Goal: Task Accomplishment & Management: Manage account settings

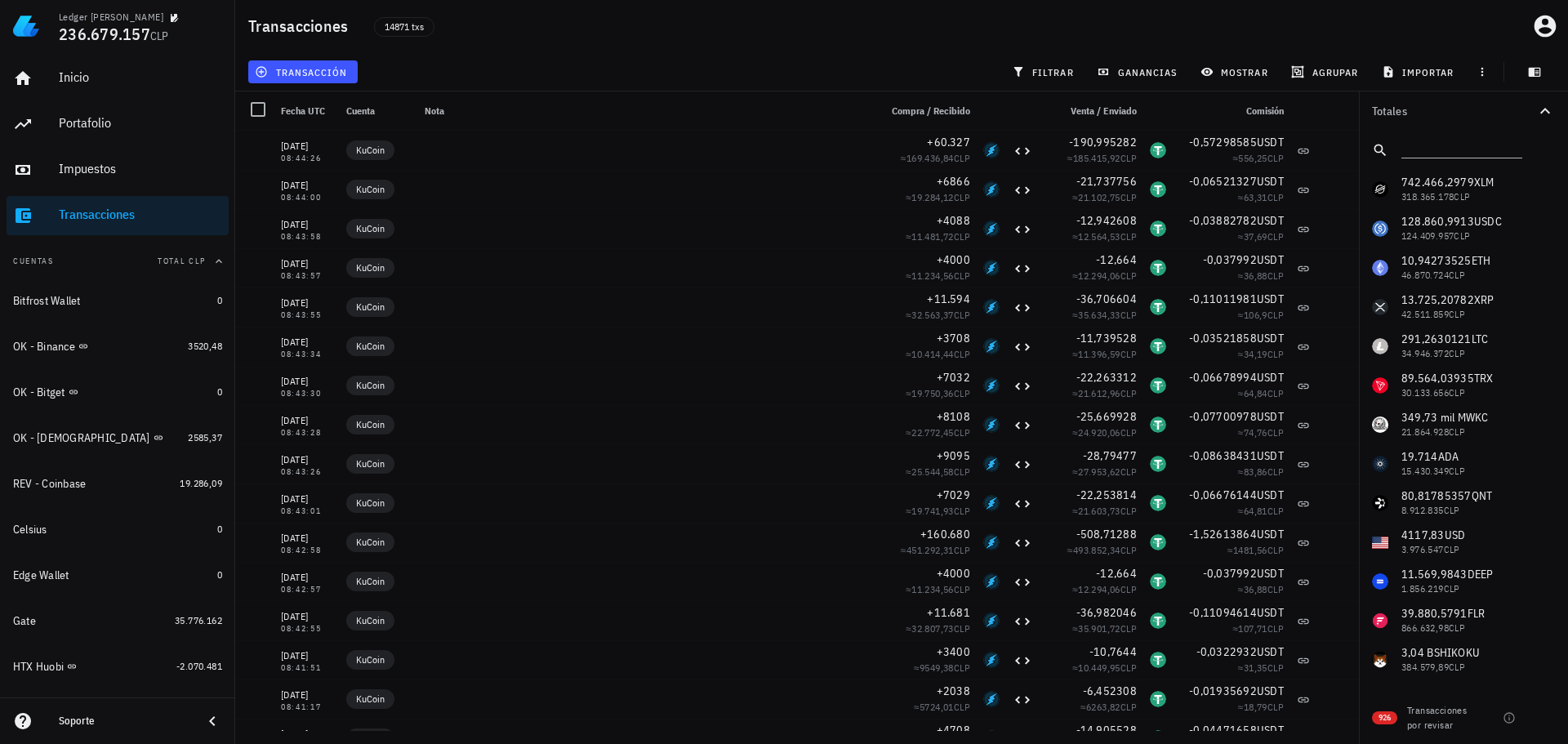
click at [538, 58] on div "transacción filtrar ganancias mostrar [GEOGRAPHIC_DATA] importar" at bounding box center [901, 72] width 1313 height 39
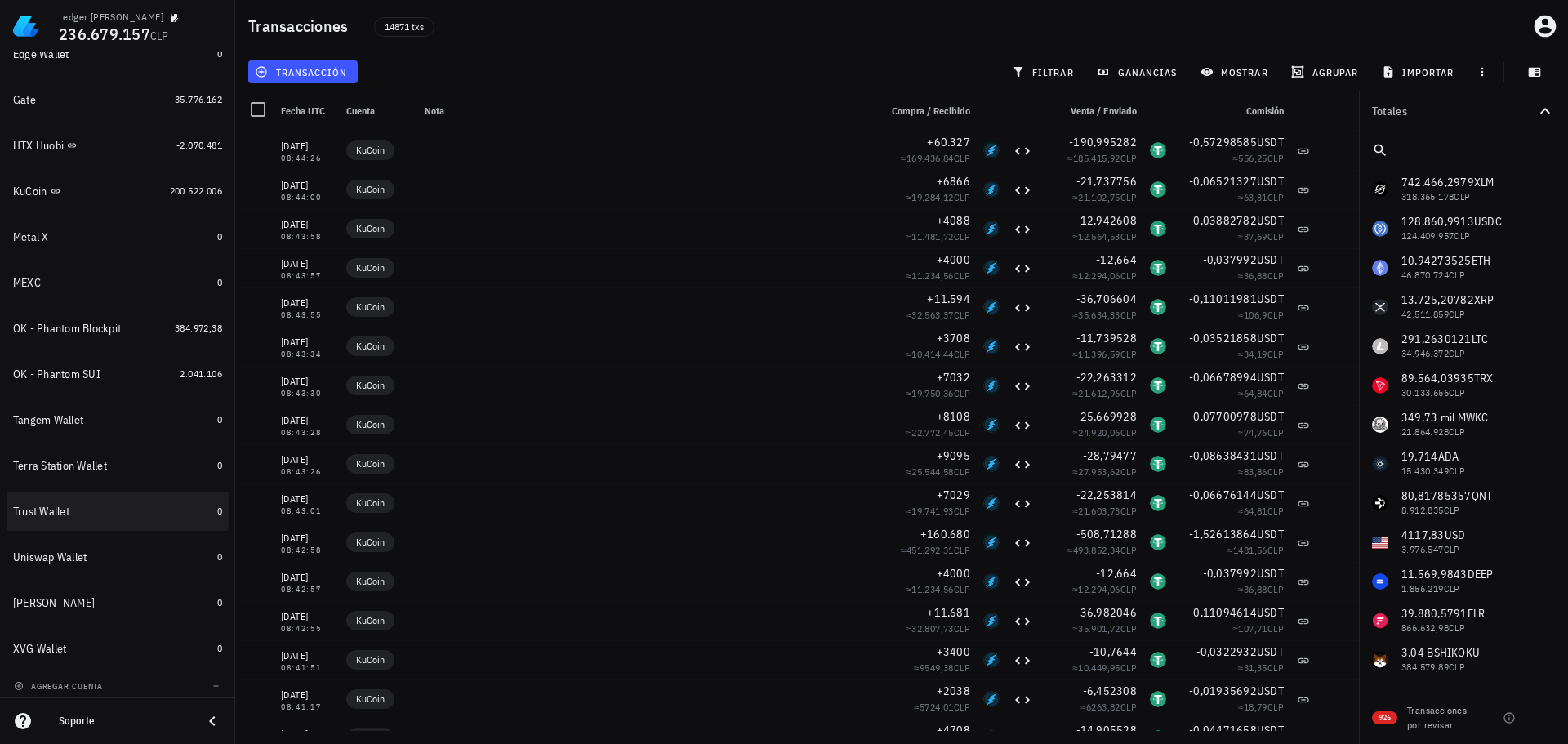
scroll to position [528, 0]
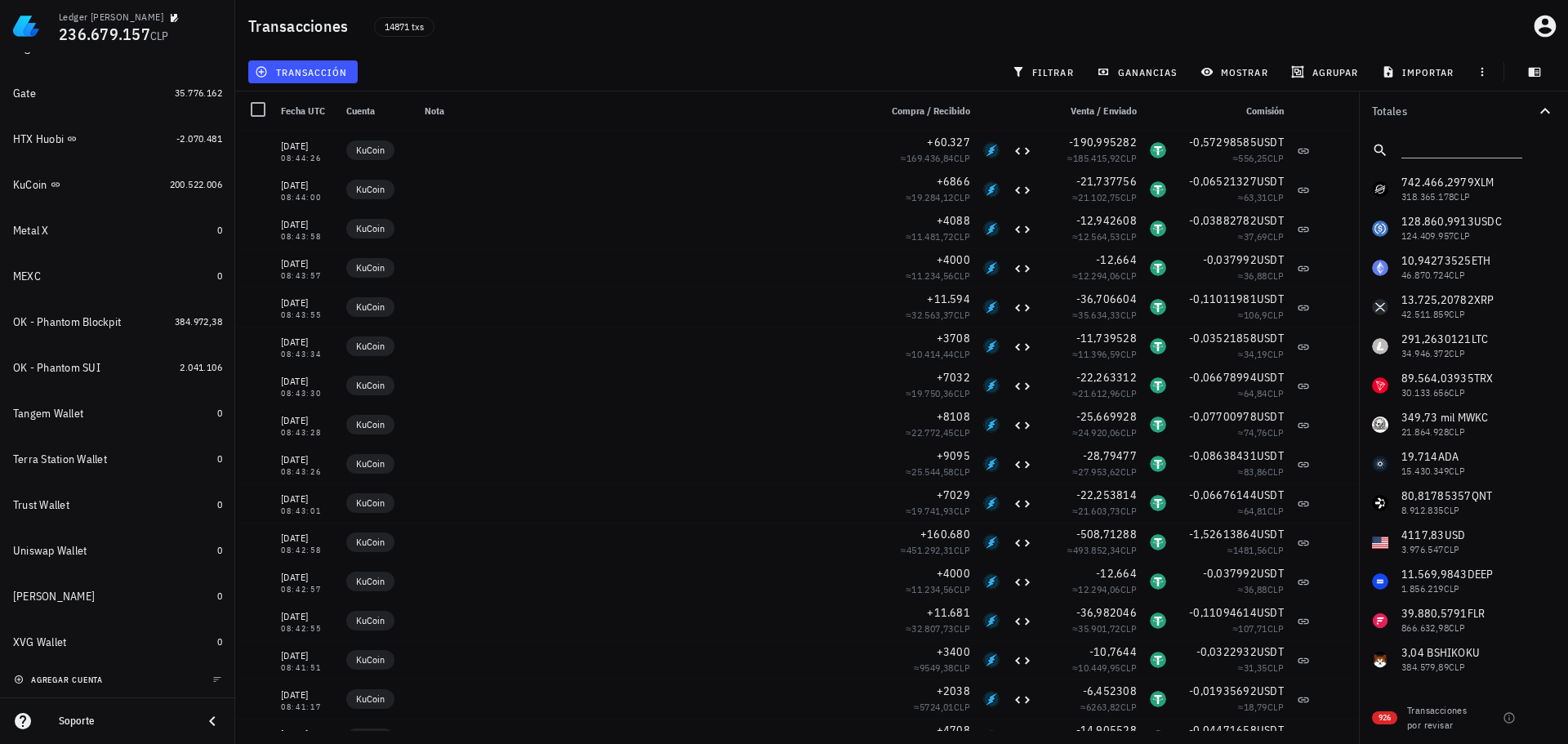
click at [61, 675] on span "agregar cuenta" at bounding box center [60, 679] width 86 height 11
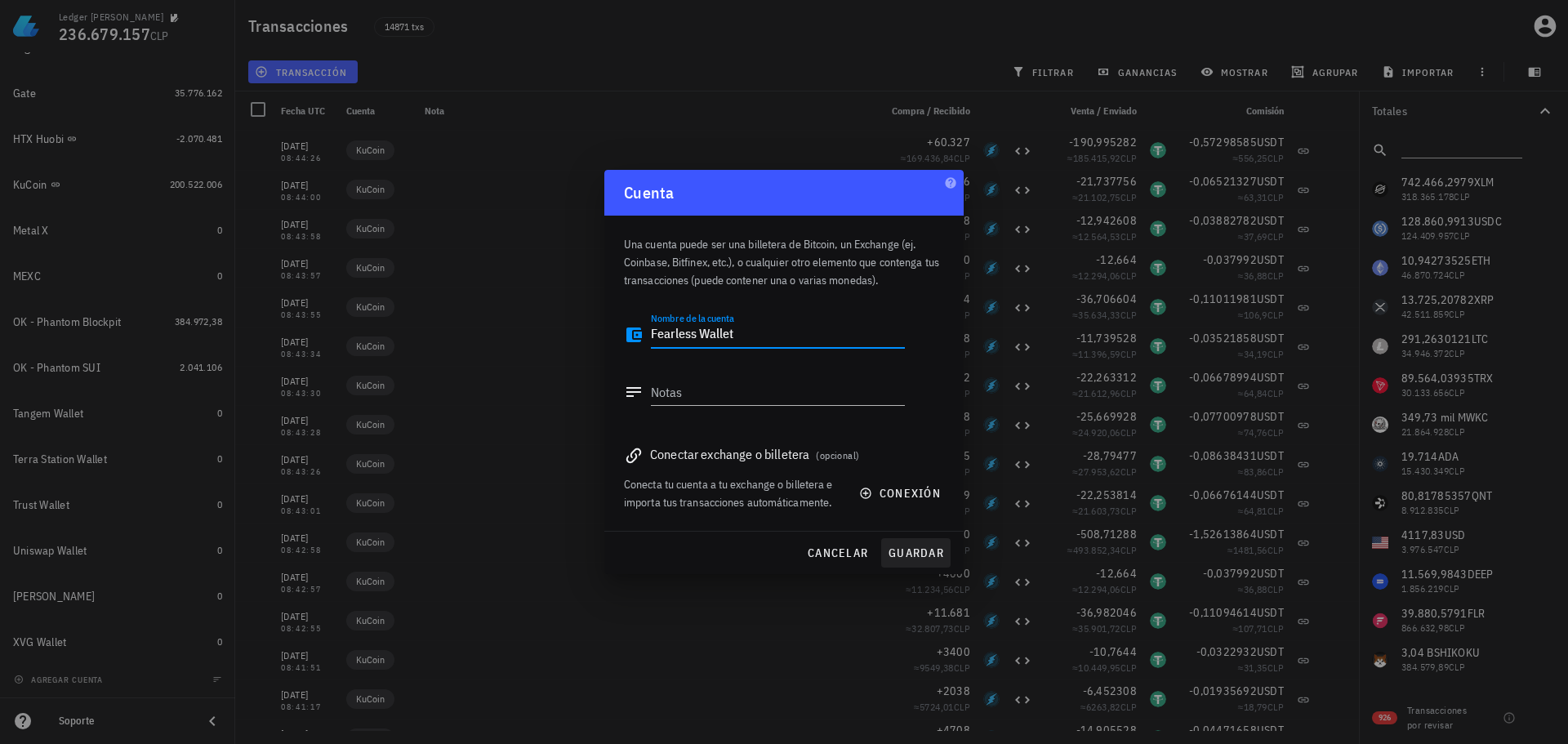
type textarea "Fearless Wallet"
click at [918, 548] on span "guardar" at bounding box center [915, 552] width 57 height 15
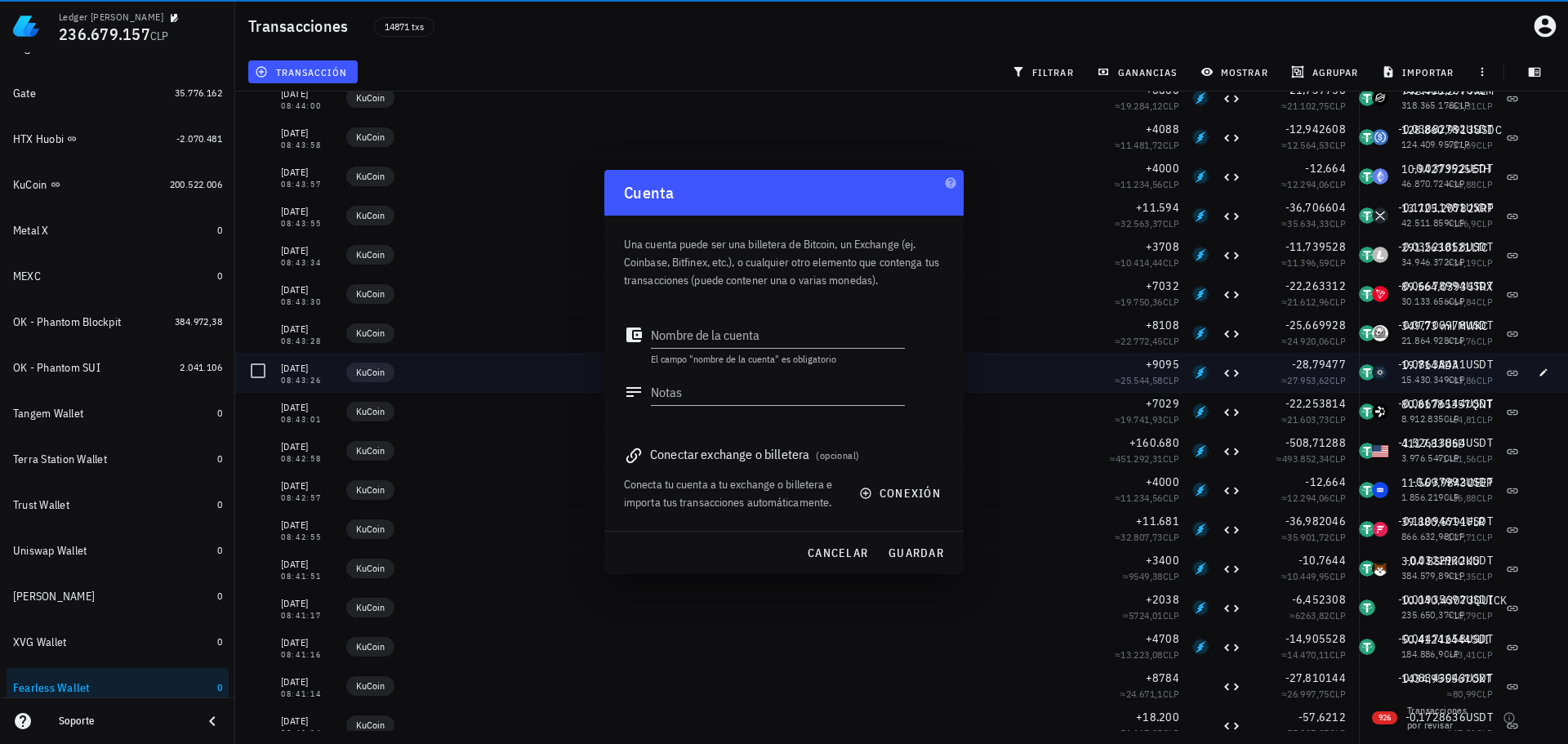
scroll to position [573, 0]
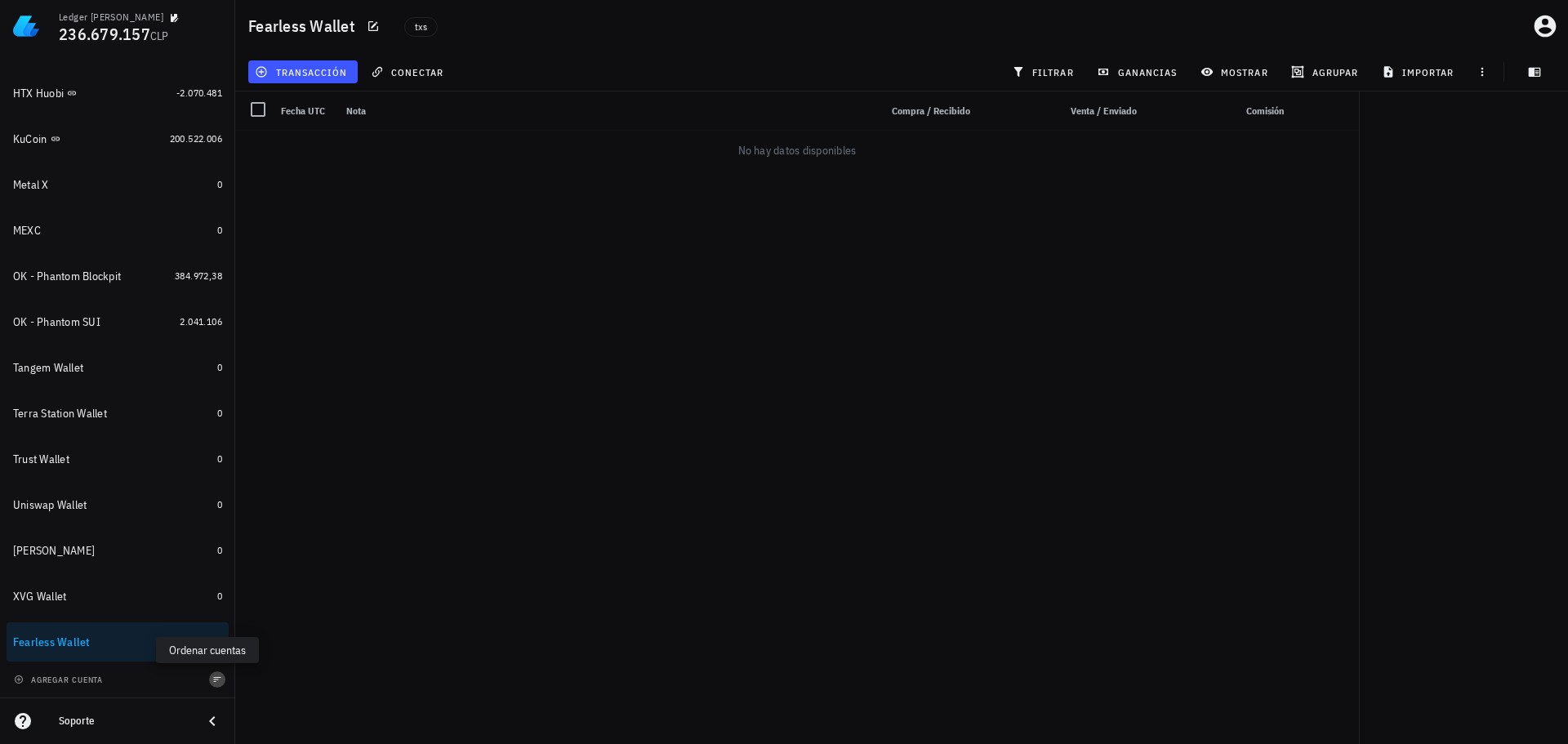
click at [214, 679] on icon "button" at bounding box center [217, 679] width 7 height 5
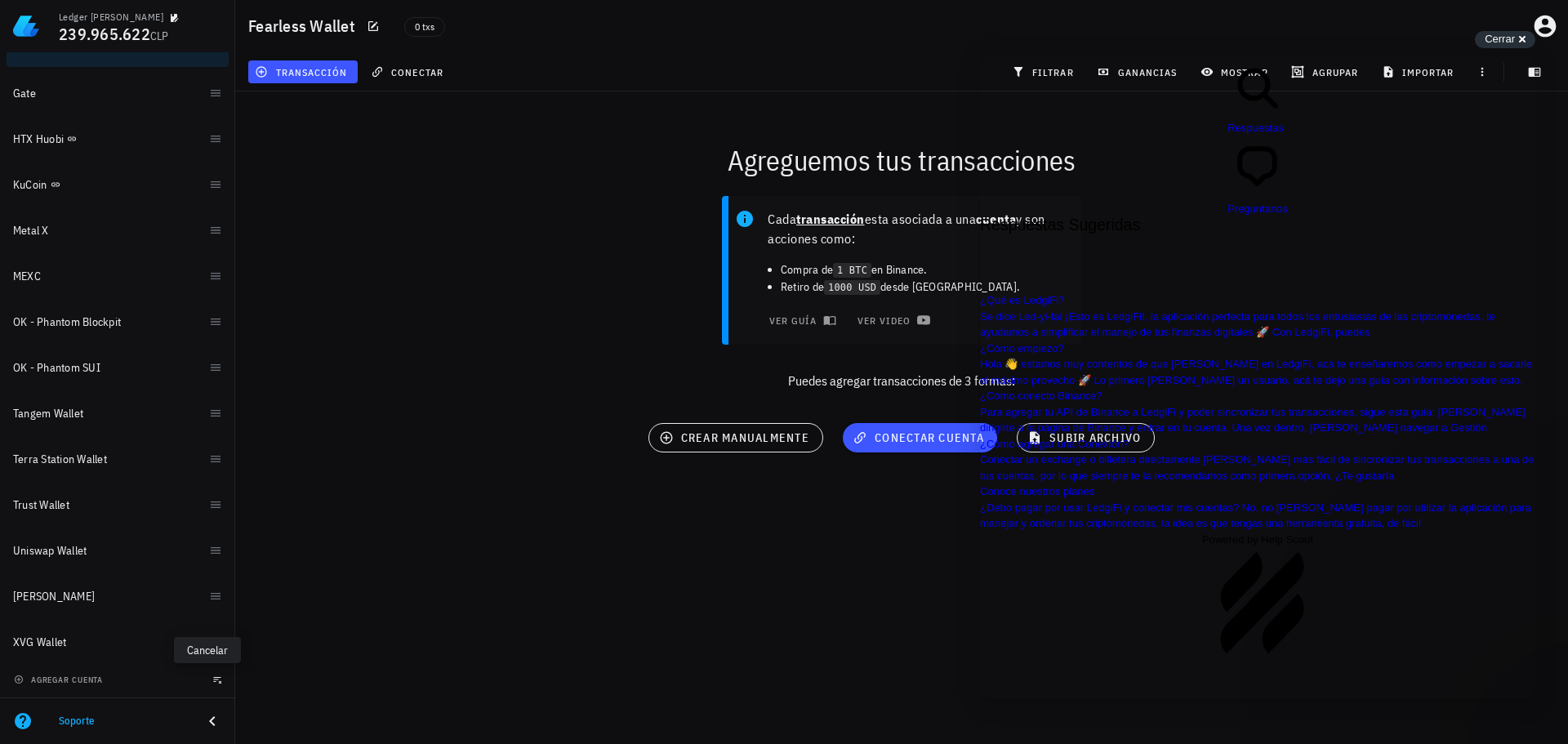
click at [212, 683] on icon "button" at bounding box center [217, 679] width 10 height 10
click at [1524, 39] on div "Cerrar cross-small" at bounding box center [1504, 39] width 60 height 17
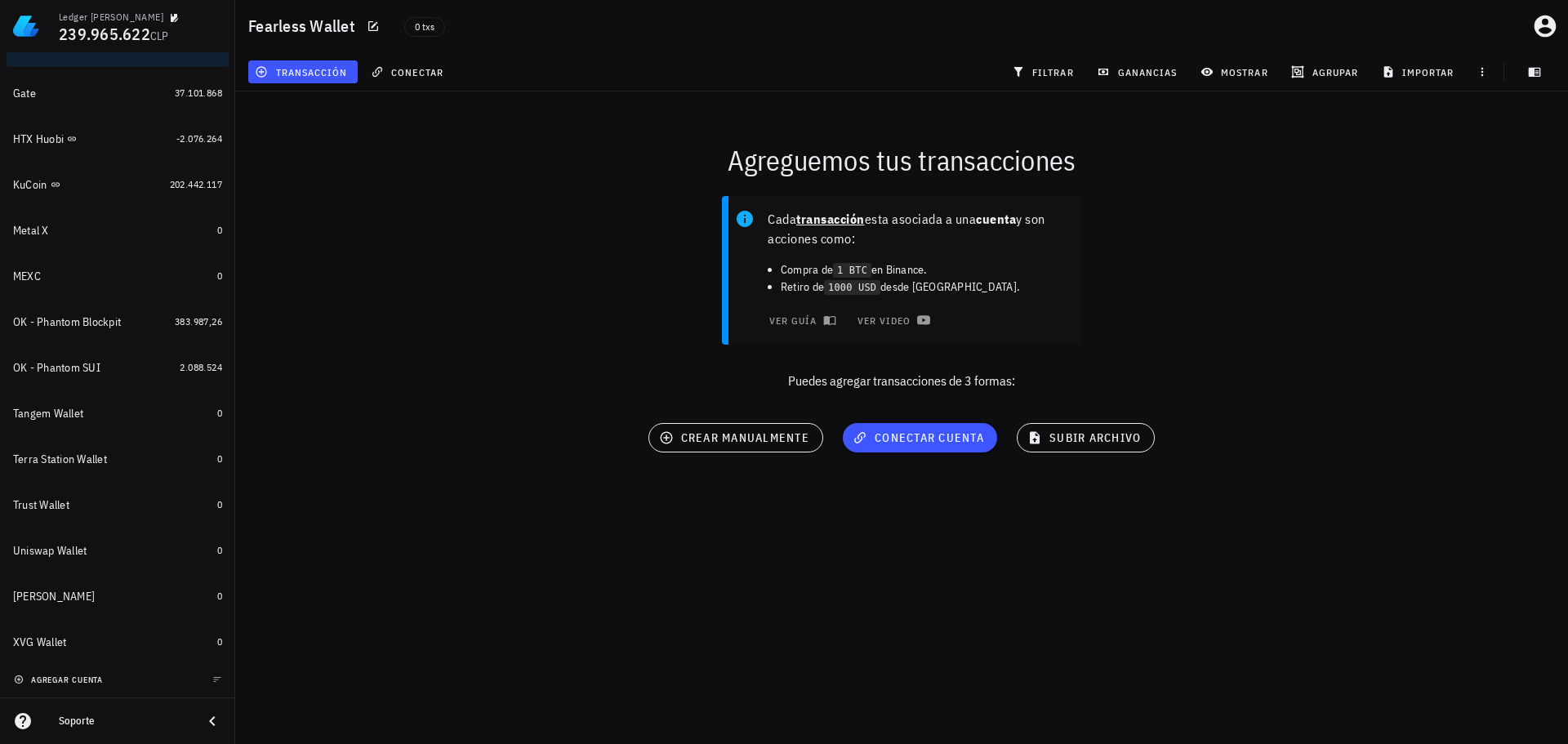
click at [93, 677] on span "agregar cuenta" at bounding box center [60, 679] width 86 height 11
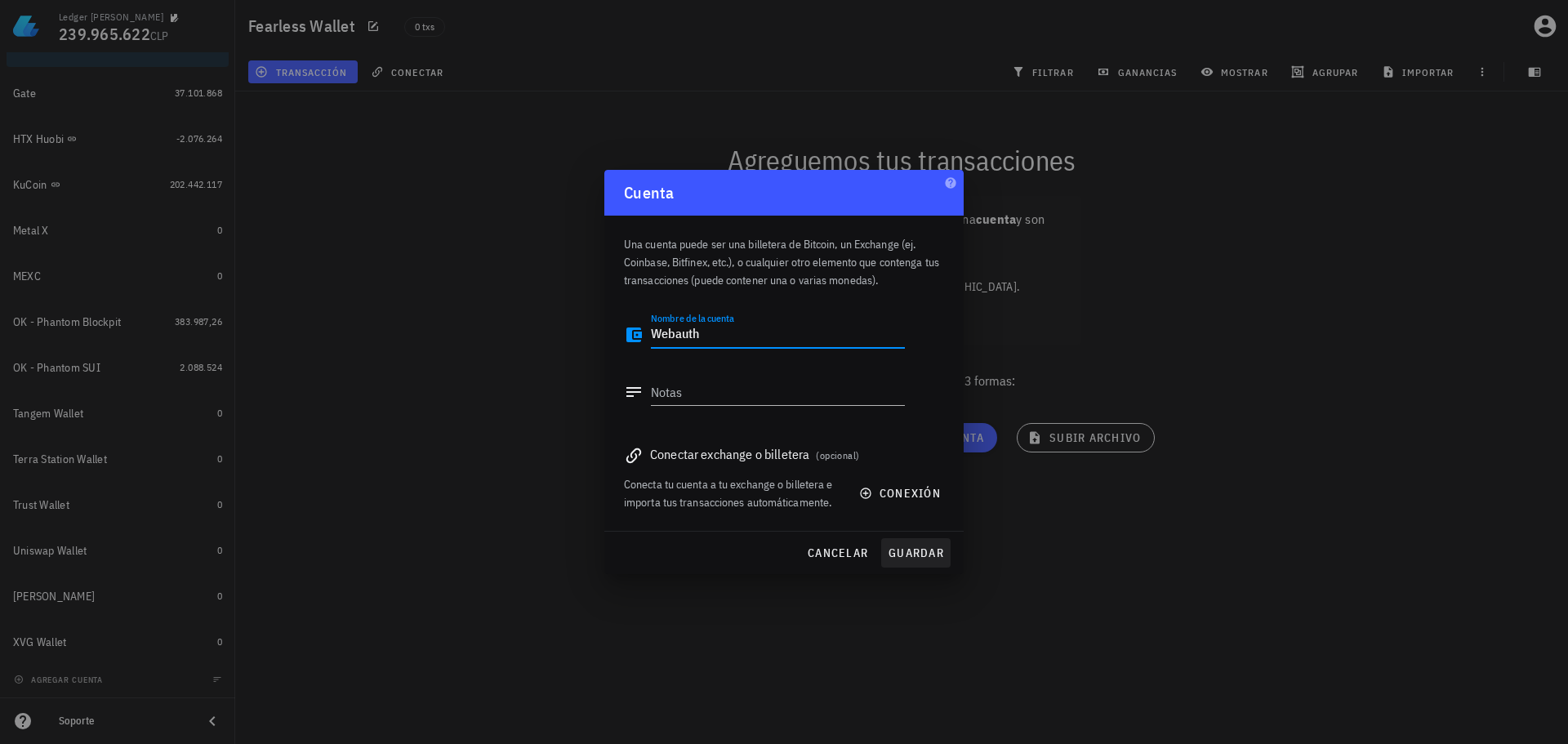
type textarea "Webauth"
click at [927, 553] on span "guardar" at bounding box center [915, 552] width 57 height 15
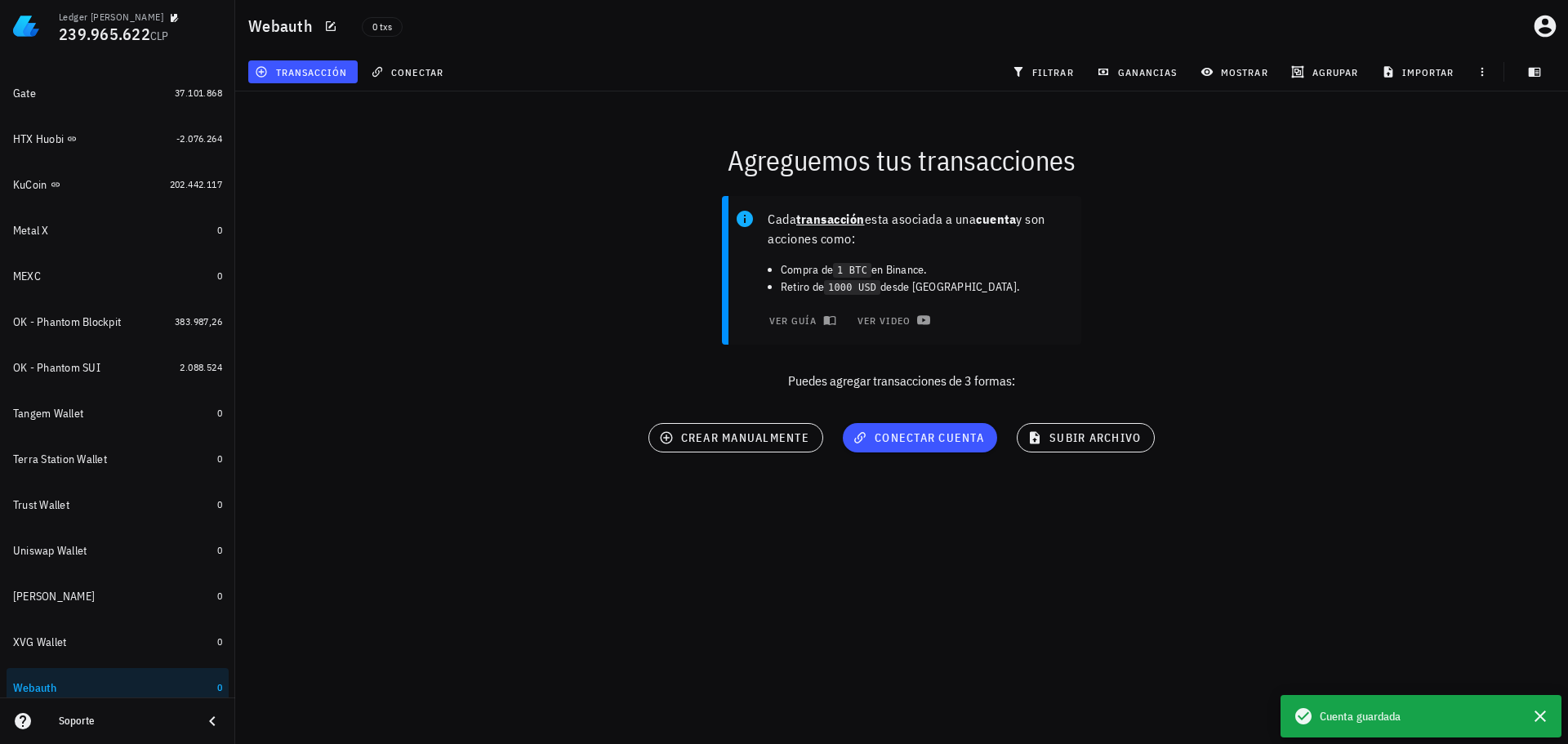
scroll to position [619, 0]
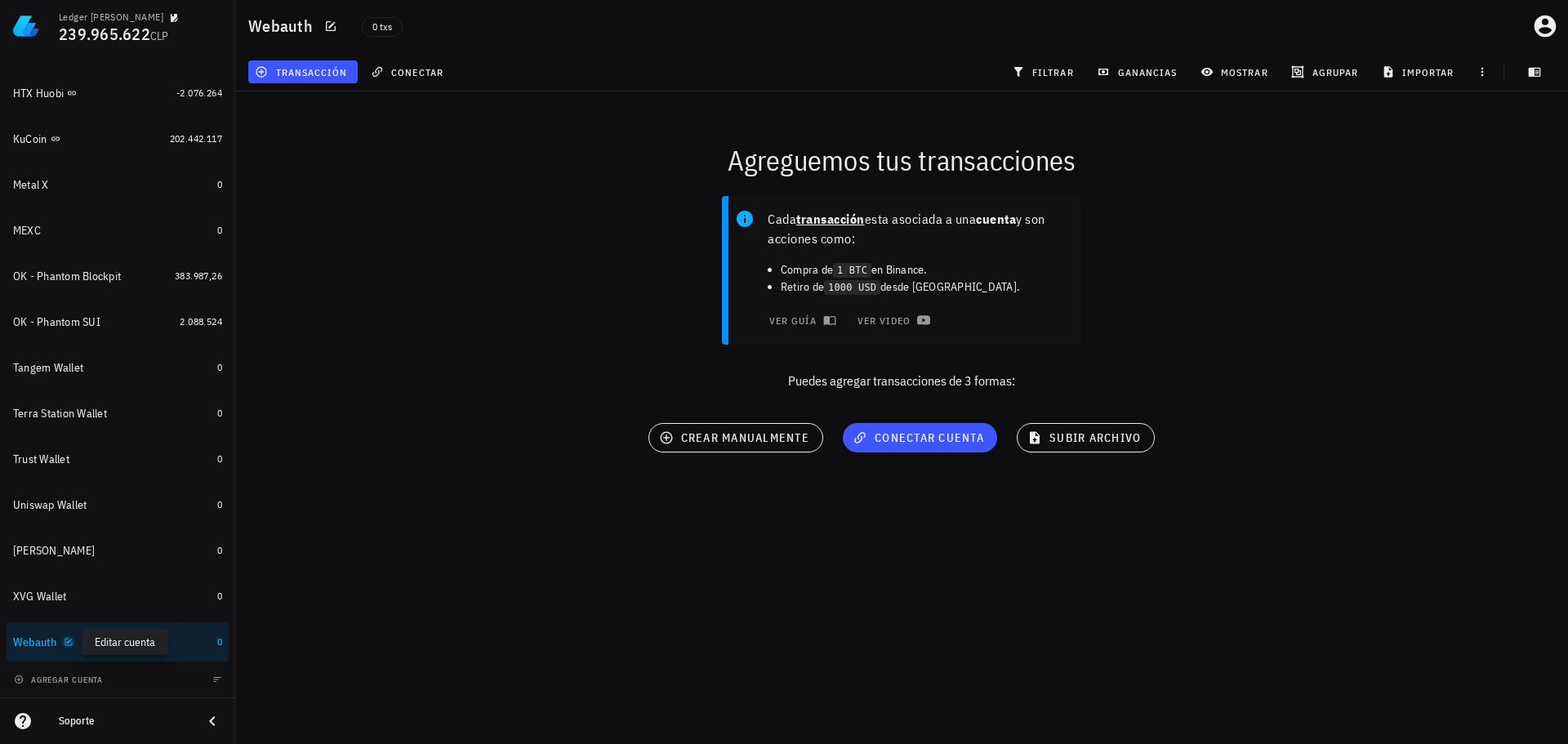
click at [66, 644] on icon "button" at bounding box center [68, 642] width 10 height 10
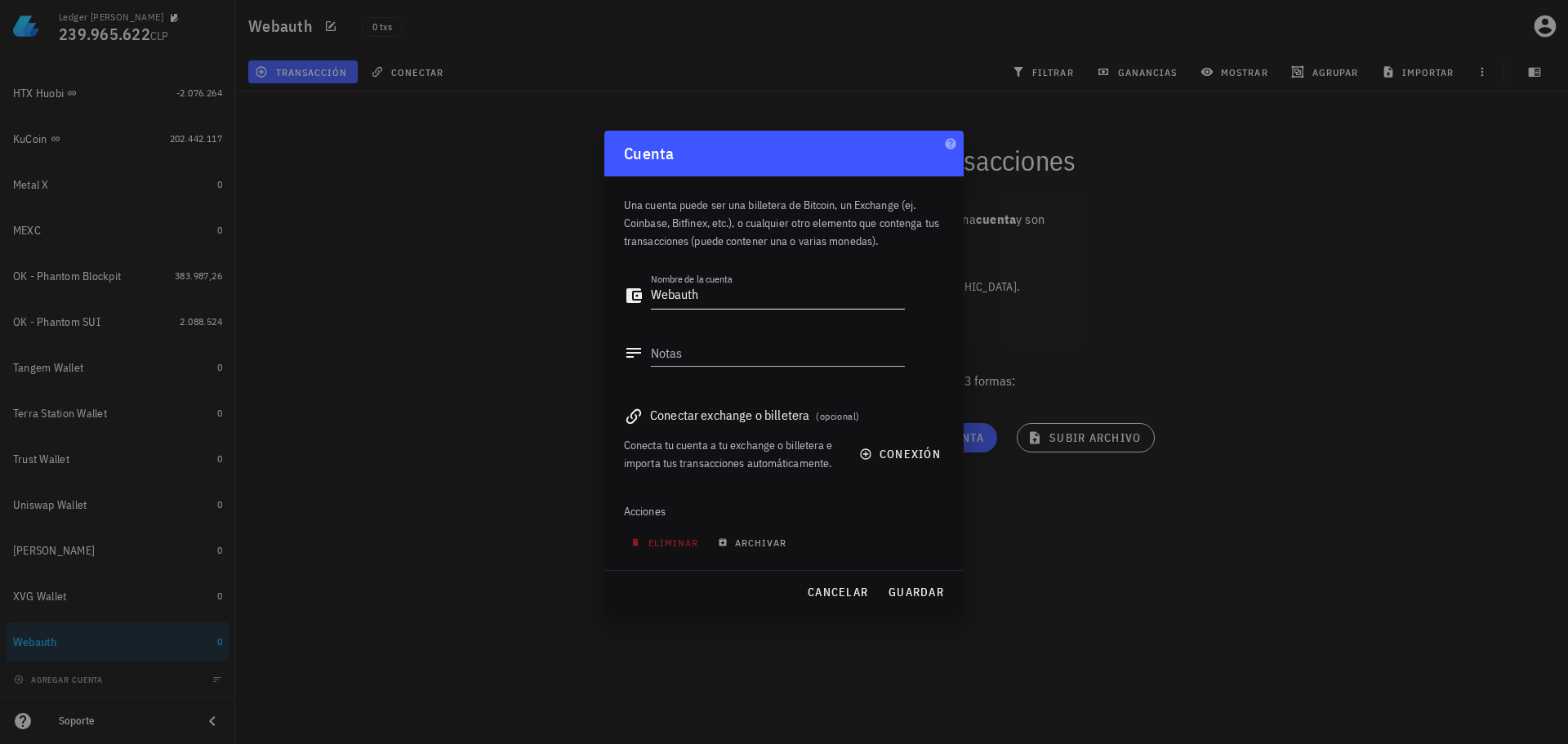
click at [762, 296] on textarea "Webauth" at bounding box center [777, 296] width 254 height 26
type textarea "Webauth Wallet"
click at [923, 589] on span "guardar" at bounding box center [915, 592] width 57 height 15
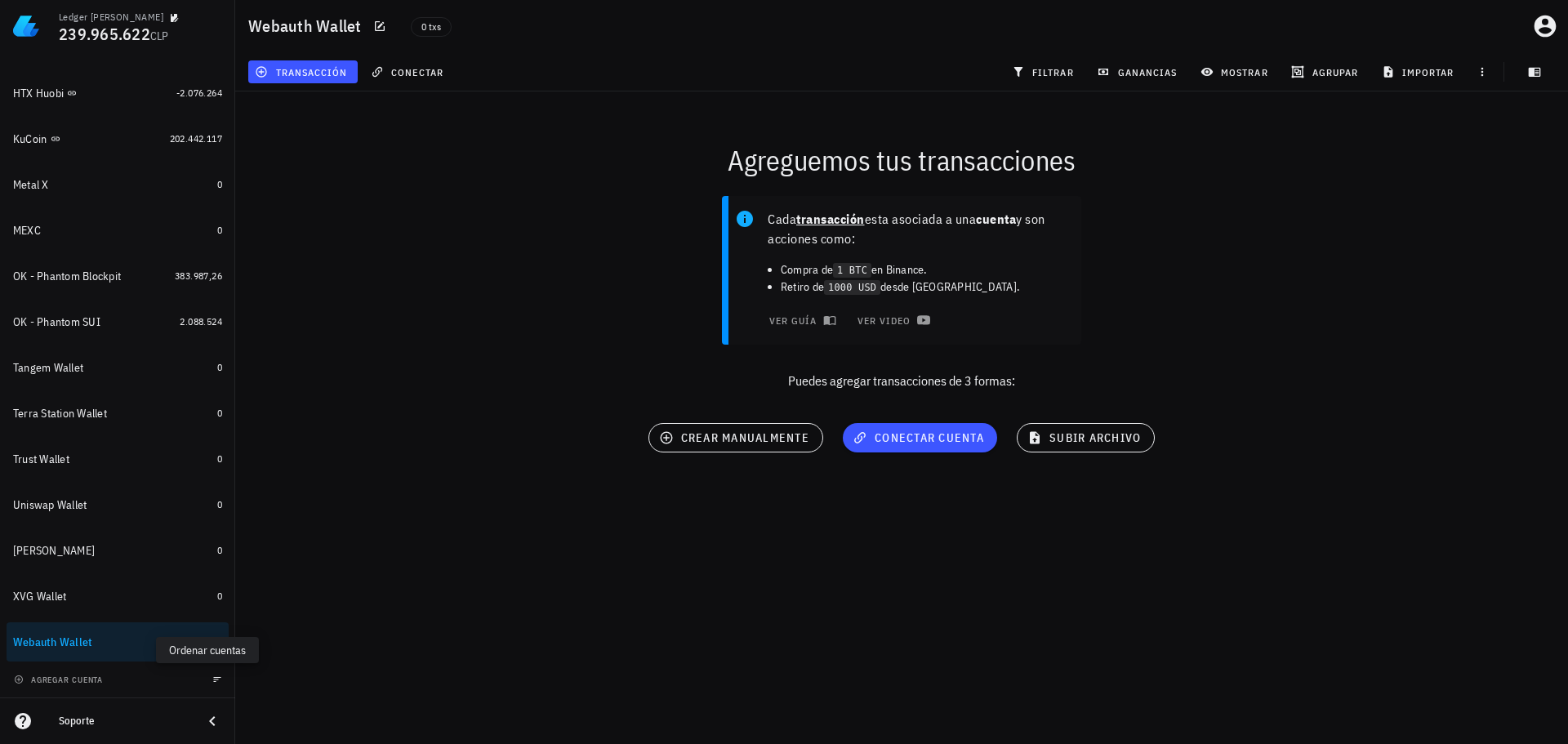
click at [212, 675] on icon "button" at bounding box center [217, 679] width 10 height 10
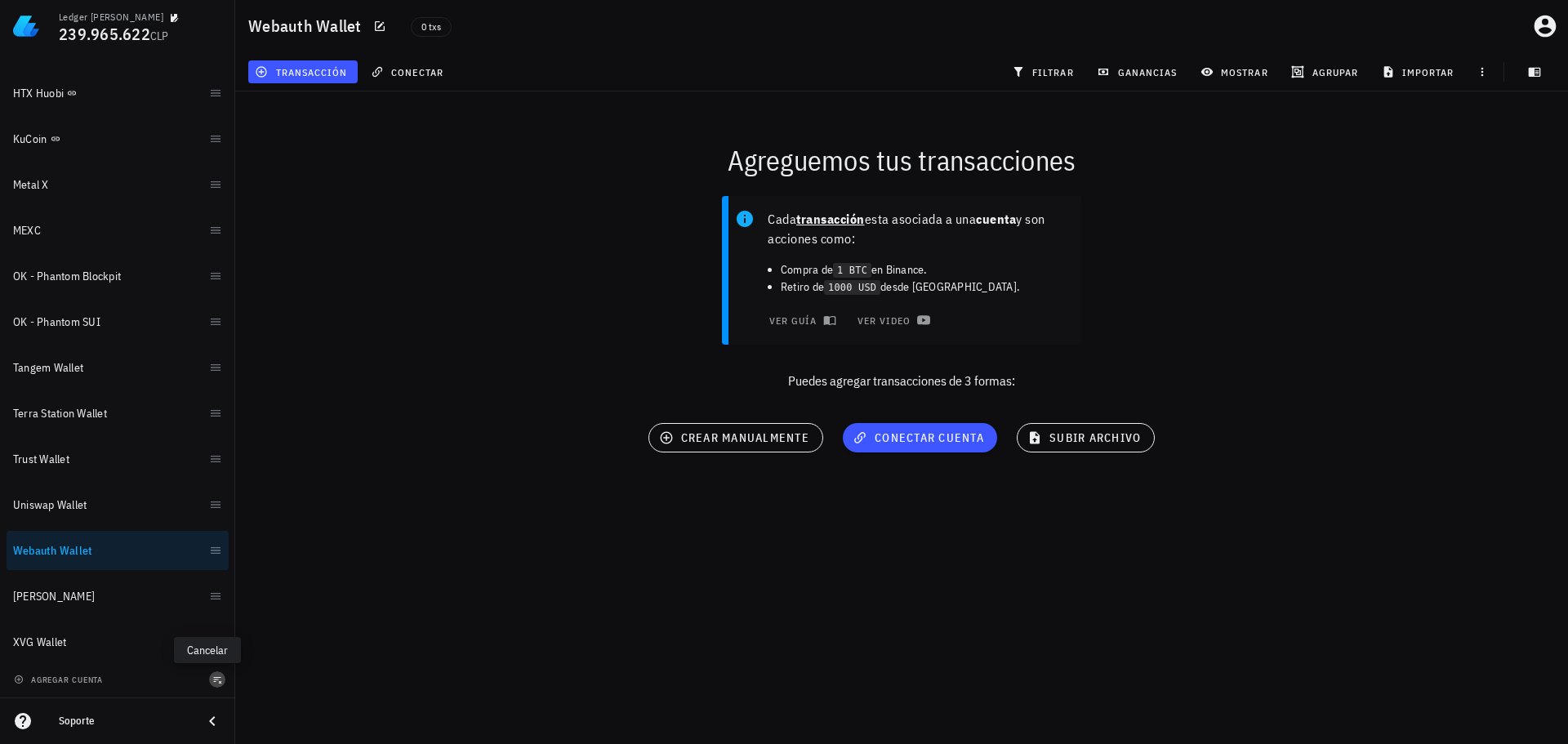
click at [214, 677] on icon "button" at bounding box center [218, 680] width 8 height 7
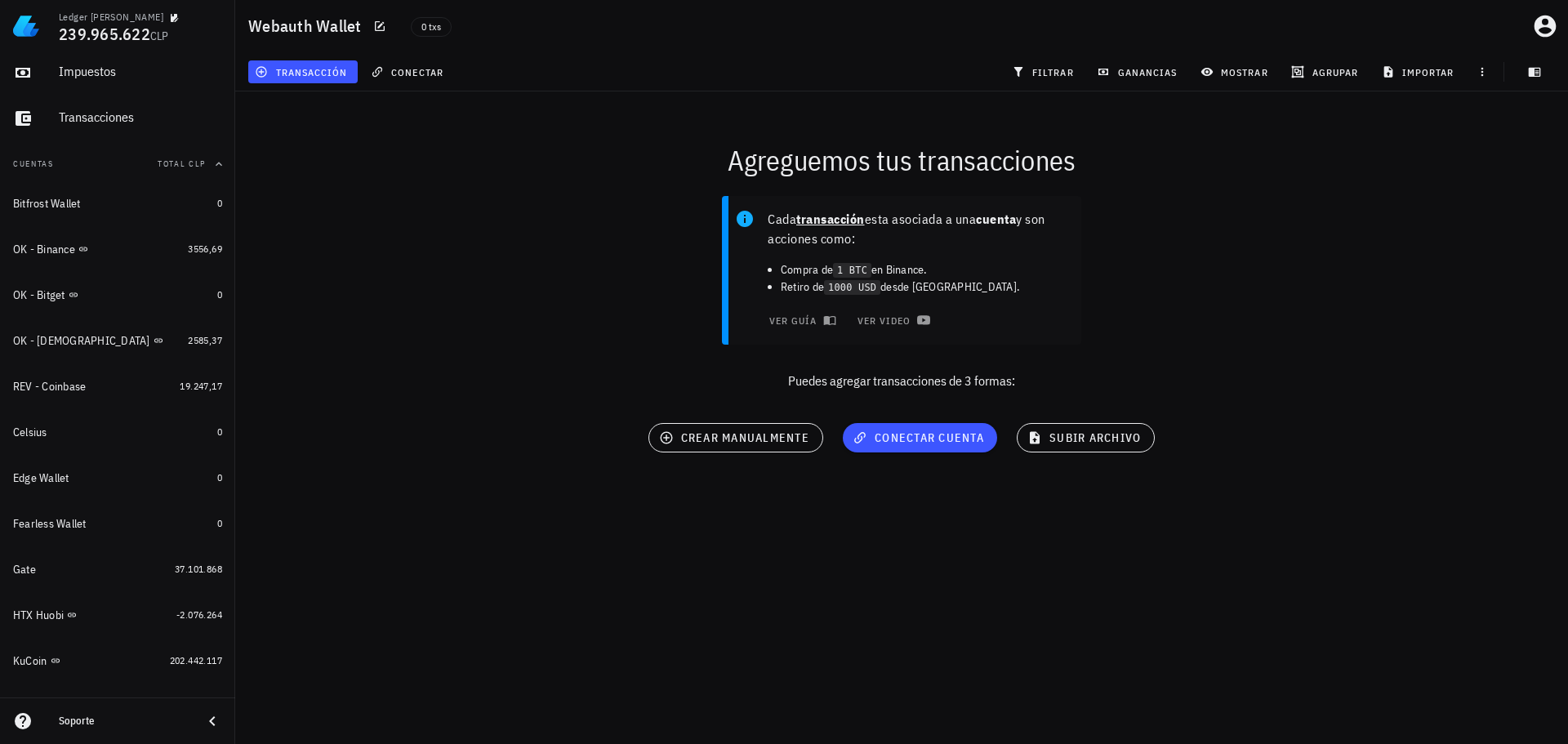
scroll to position [0, 0]
